Goal: Transaction & Acquisition: Purchase product/service

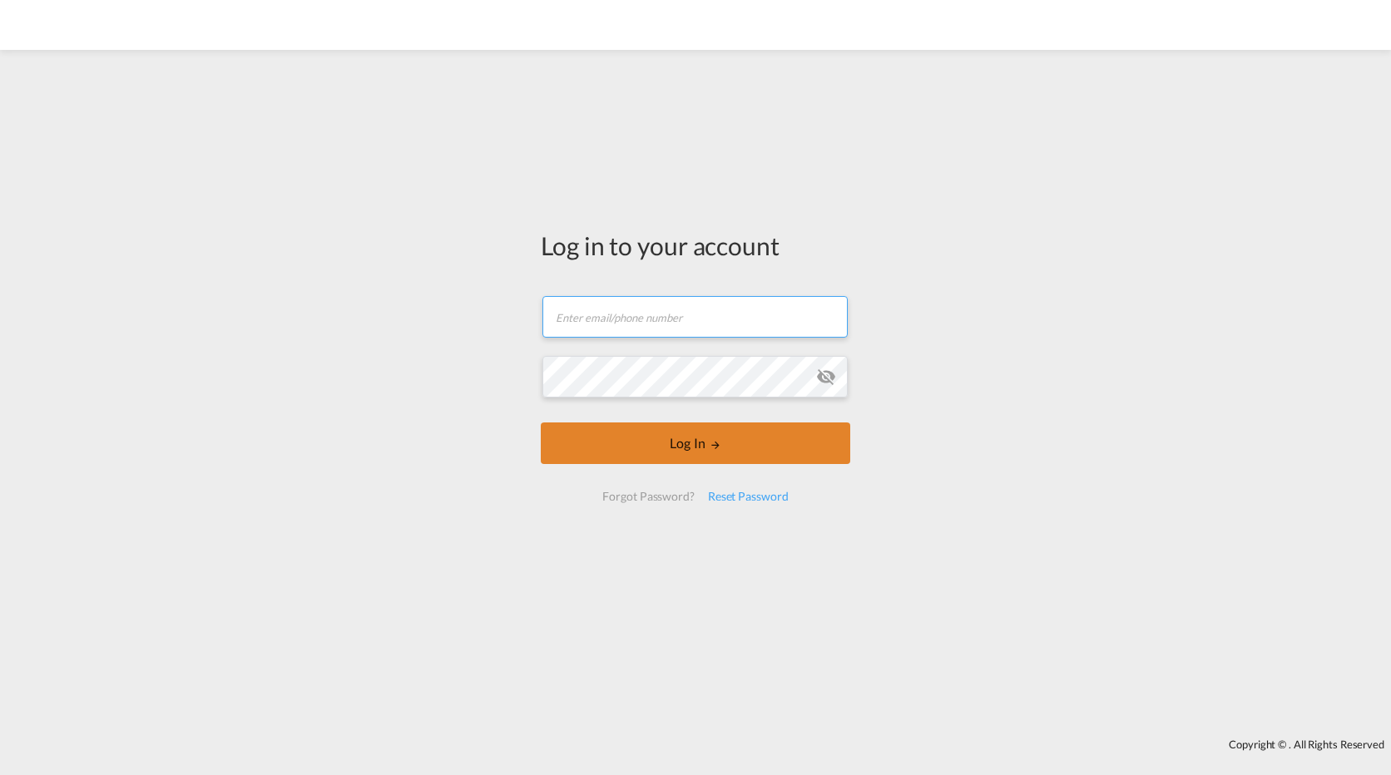
type input "[EMAIL_ADDRESS][PERSON_NAME][DOMAIN_NAME]"
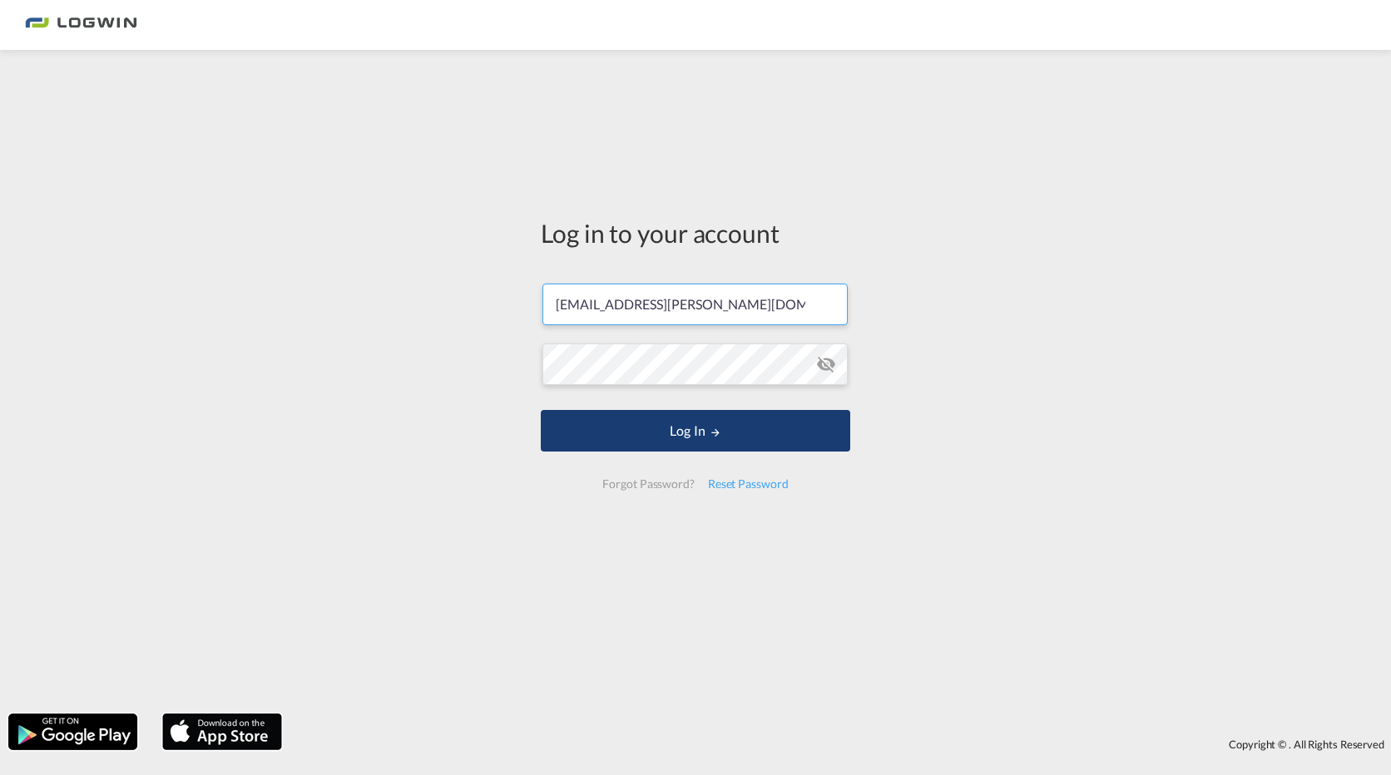
click at [666, 452] on button "Log In" at bounding box center [695, 431] width 309 height 42
type input "[EMAIL_ADDRESS][PERSON_NAME][DOMAIN_NAME]"
click at [615, 442] on button "Log In" at bounding box center [695, 431] width 309 height 42
